Goal: Book appointment/travel/reservation

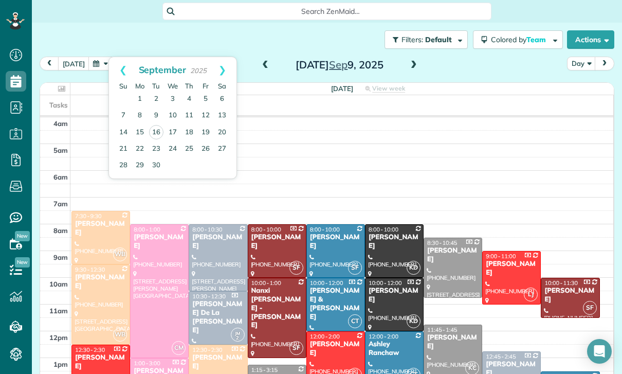
scroll to position [5, 5]
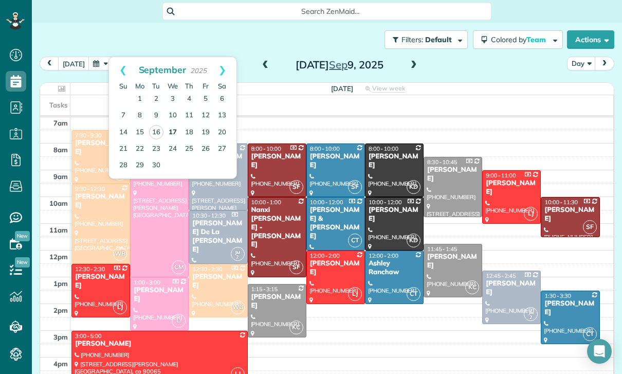
click at [174, 135] on link "17" at bounding box center [173, 132] width 16 height 16
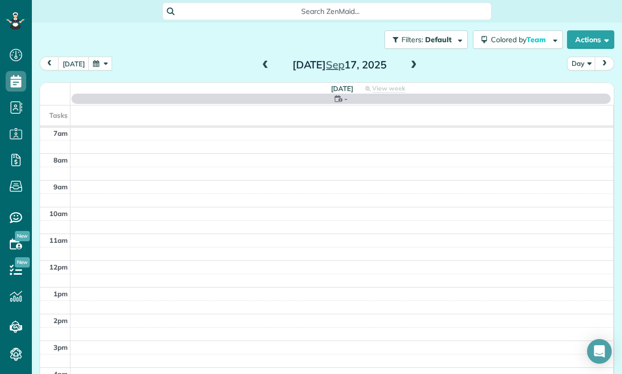
scroll to position [81, 0]
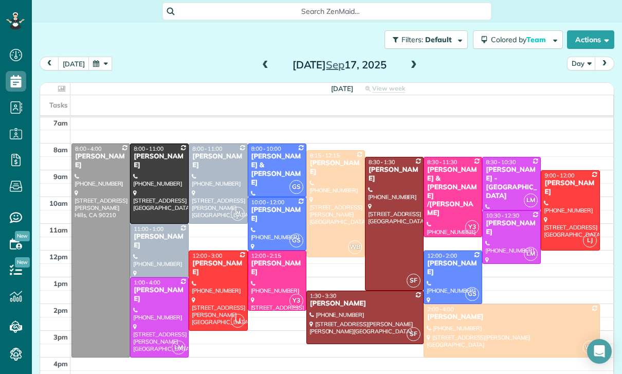
click at [264, 61] on span at bounding box center [265, 65] width 11 height 9
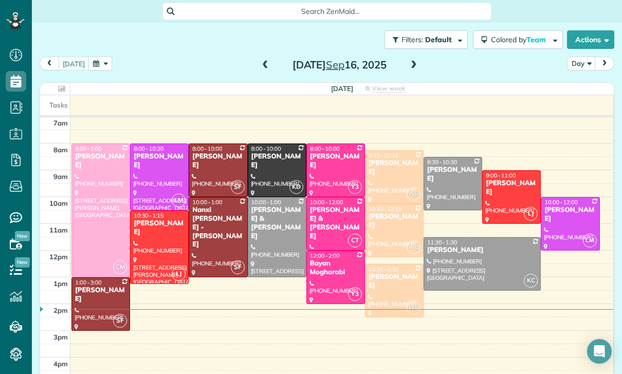
click at [108, 70] on button "button" at bounding box center [100, 64] width 24 height 14
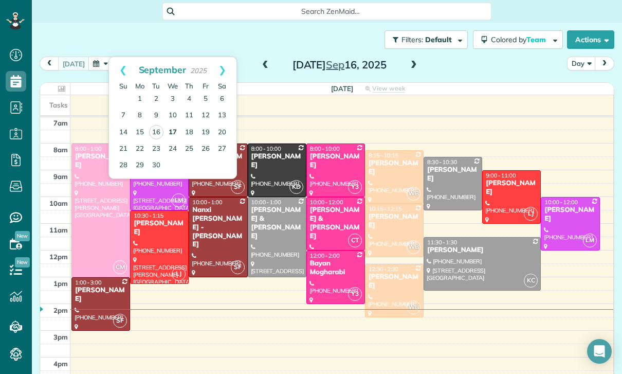
click at [175, 129] on link "17" at bounding box center [173, 132] width 16 height 16
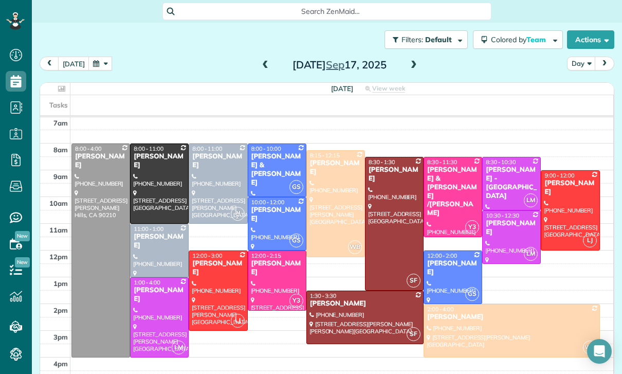
click at [264, 175] on div at bounding box center [277, 170] width 58 height 52
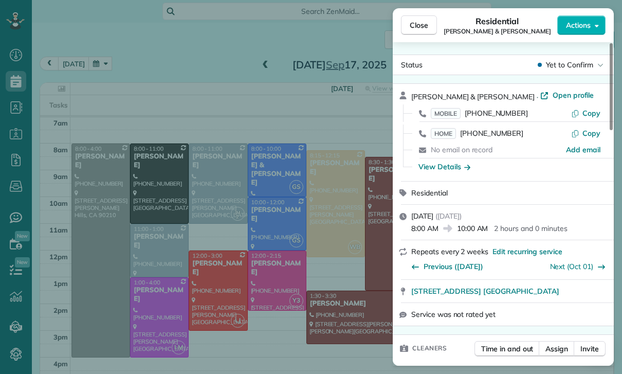
click at [306, 293] on div "Close Residential [PERSON_NAME] & [PERSON_NAME] Actions Status Yet to Confirm […" at bounding box center [311, 187] width 622 height 374
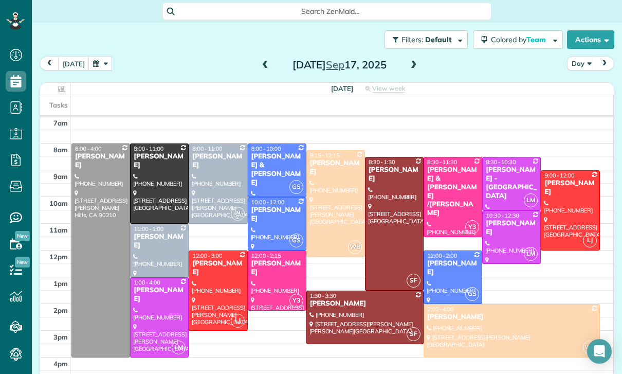
scroll to position [81, 0]
click at [102, 68] on button "button" at bounding box center [100, 64] width 24 height 14
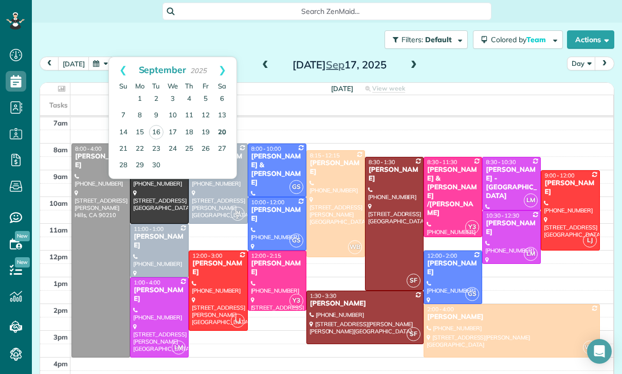
click at [220, 133] on link "20" at bounding box center [222, 132] width 16 height 16
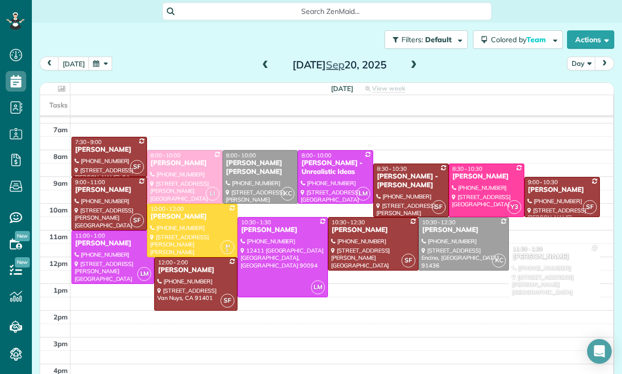
scroll to position [65, 0]
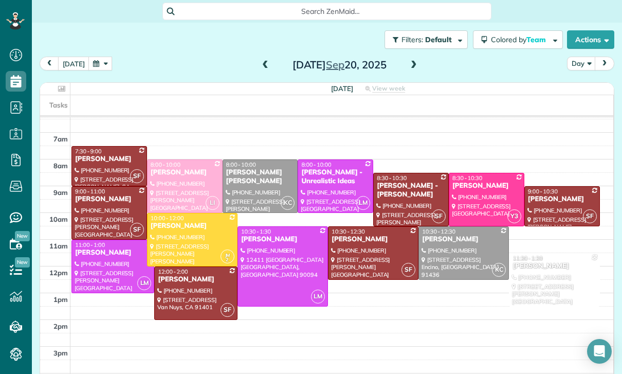
click at [247, 178] on div at bounding box center [260, 186] width 75 height 52
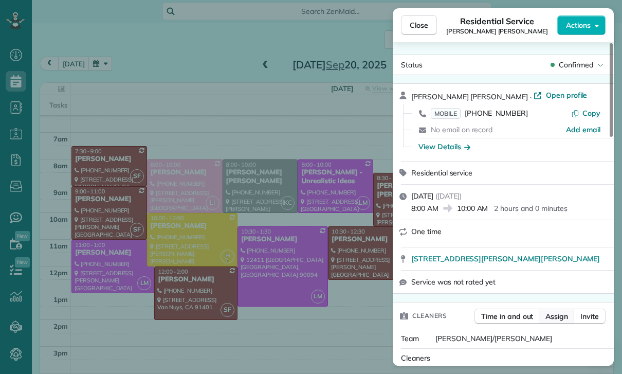
click at [560, 322] on button "Assign" at bounding box center [557, 316] width 36 height 15
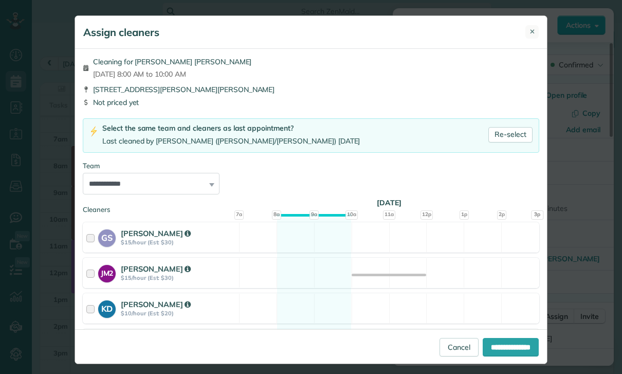
click at [532, 32] on span "✕" at bounding box center [533, 32] width 6 height 10
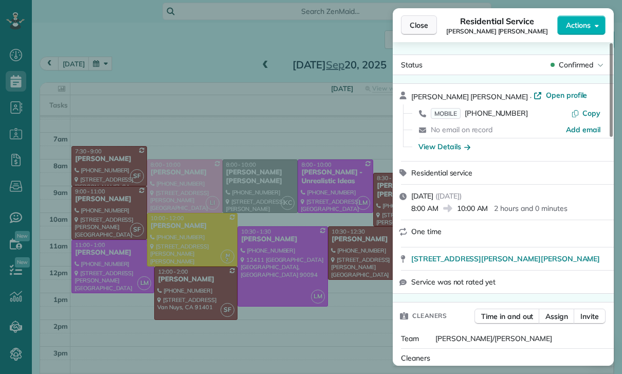
click at [410, 19] on button "Close" at bounding box center [419, 25] width 36 height 20
